Goal: Task Accomplishment & Management: Use online tool/utility

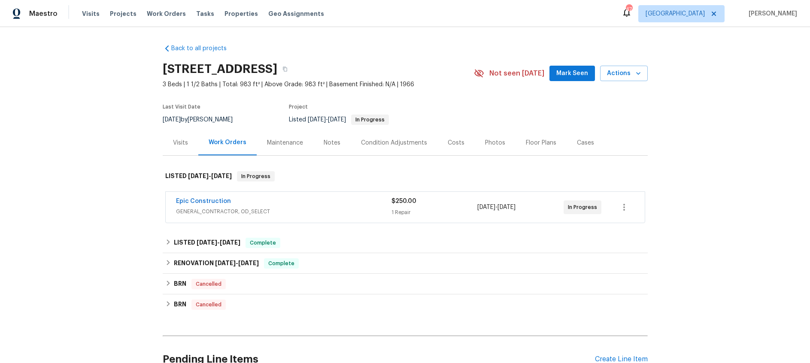
click at [312, 202] on div "Epic Construction" at bounding box center [283, 202] width 215 height 10
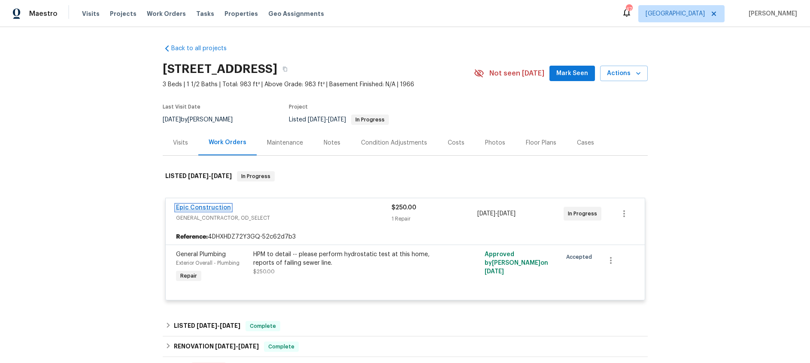
click at [210, 209] on link "Epic Construction" at bounding box center [203, 208] width 55 height 6
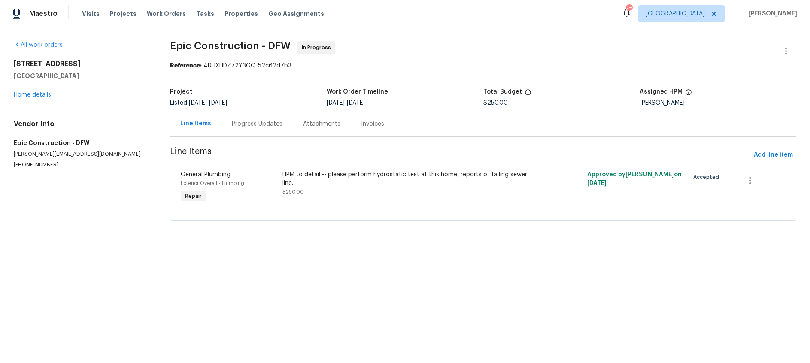
click at [264, 123] on div "Progress Updates" at bounding box center [257, 124] width 51 height 9
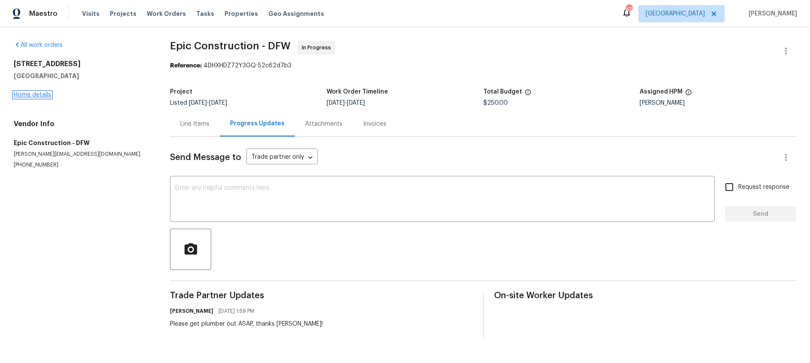
click at [39, 93] on link "Home details" at bounding box center [32, 95] width 37 height 6
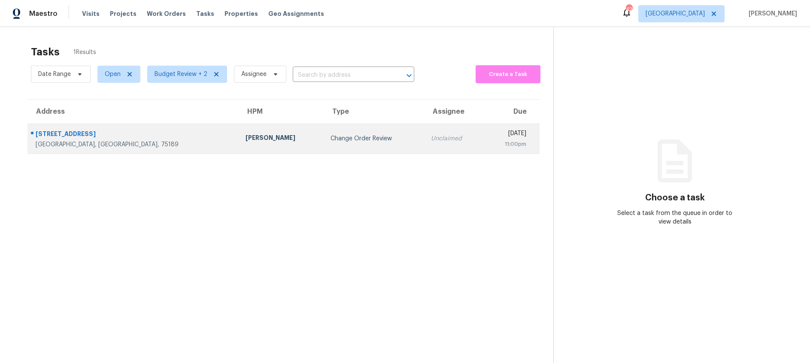
click at [330, 138] on div "Change Order Review" at bounding box center [373, 138] width 87 height 9
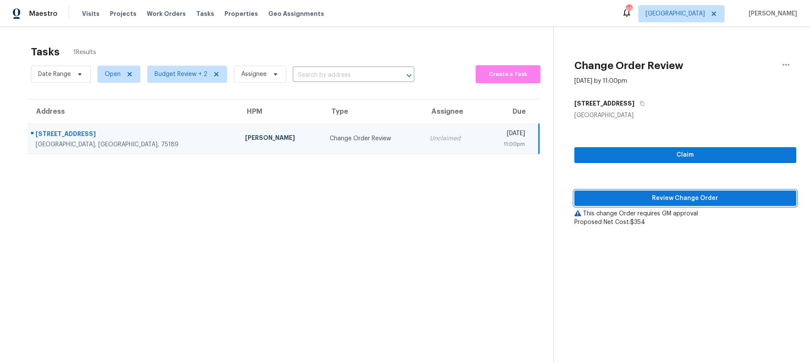
click at [643, 194] on span "Review Change Order" at bounding box center [685, 198] width 208 height 11
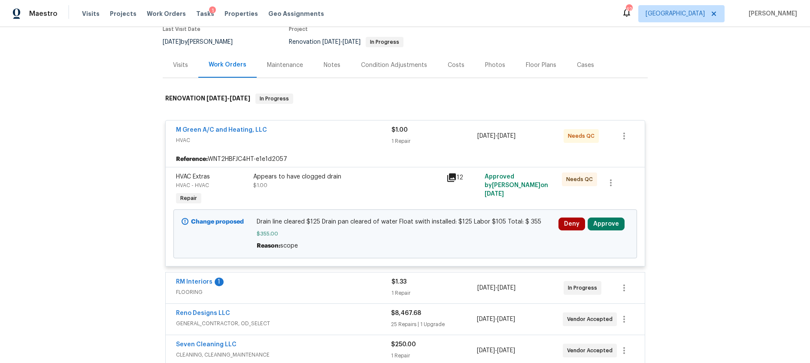
scroll to position [100, 0]
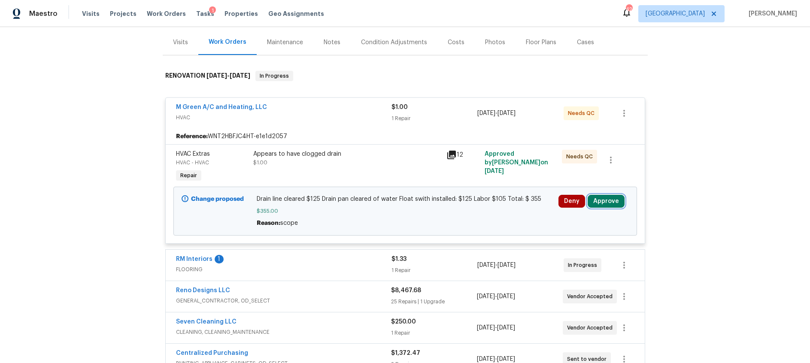
click at [608, 202] on button "Approve" at bounding box center [605, 201] width 37 height 13
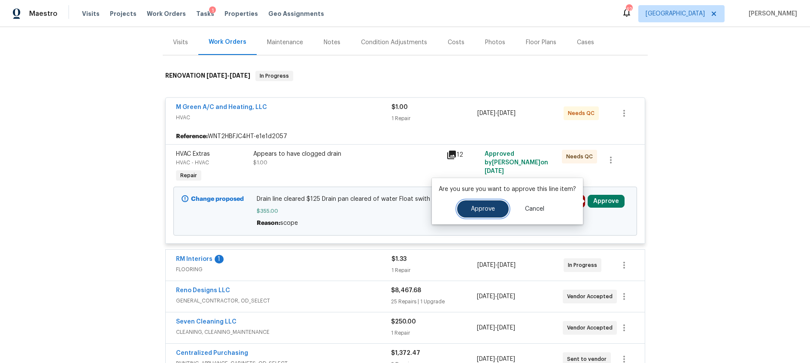
click at [483, 213] on button "Approve" at bounding box center [482, 208] width 51 height 17
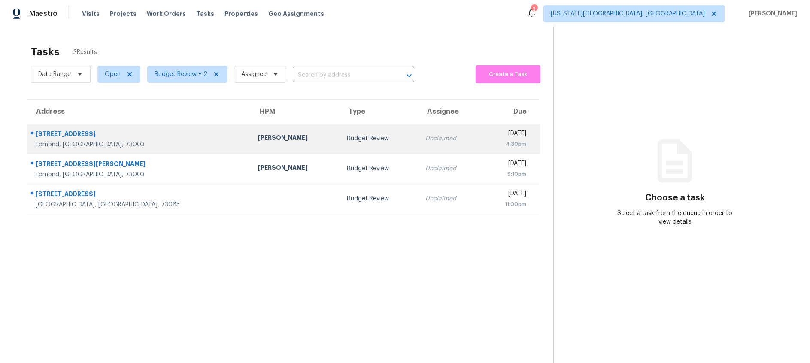
click at [347, 136] on div "Budget Review" at bounding box center [379, 138] width 64 height 9
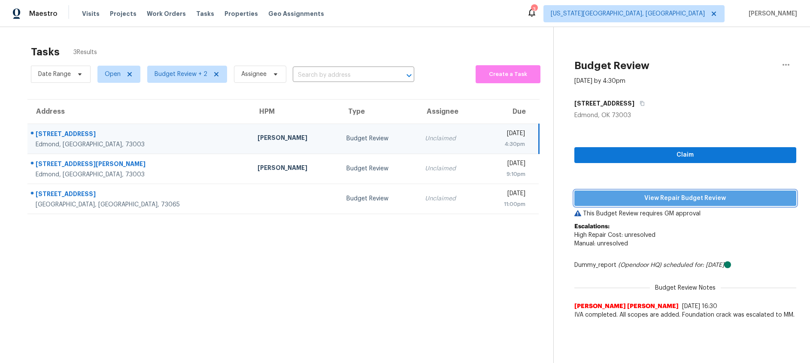
click at [672, 195] on span "View Repair Budget Review" at bounding box center [685, 198] width 208 height 11
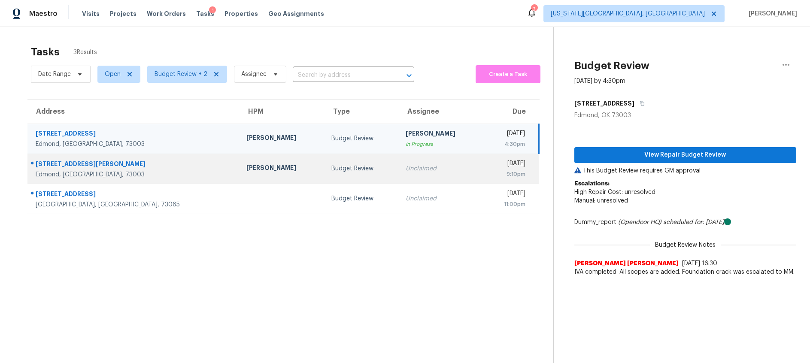
click at [334, 165] on td "Budget Review" at bounding box center [361, 169] width 74 height 30
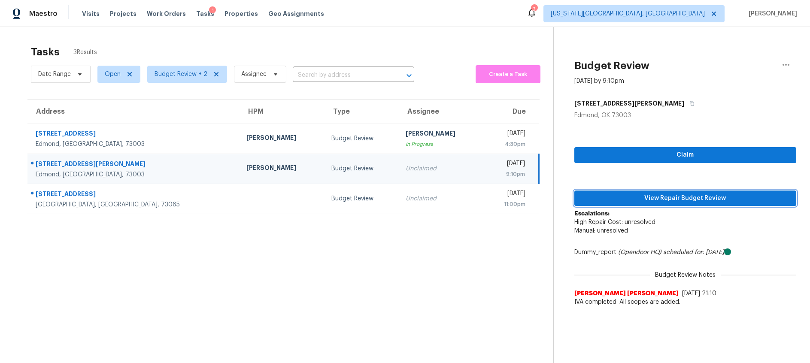
click at [635, 199] on span "View Repair Budget Review" at bounding box center [685, 198] width 208 height 11
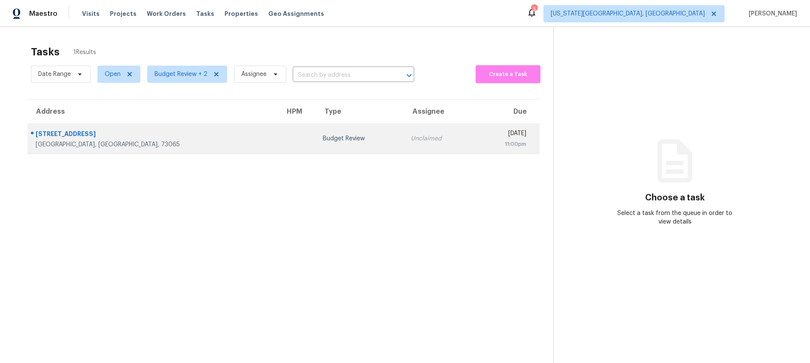
click at [316, 145] on td "Budget Review" at bounding box center [360, 139] width 88 height 30
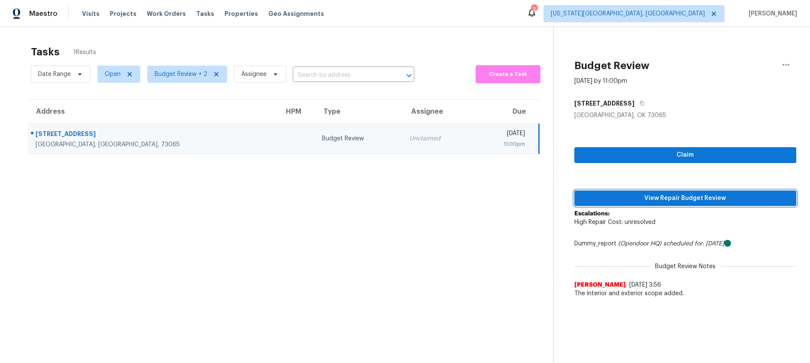
click at [652, 195] on span "View Repair Budget Review" at bounding box center [685, 198] width 208 height 11
